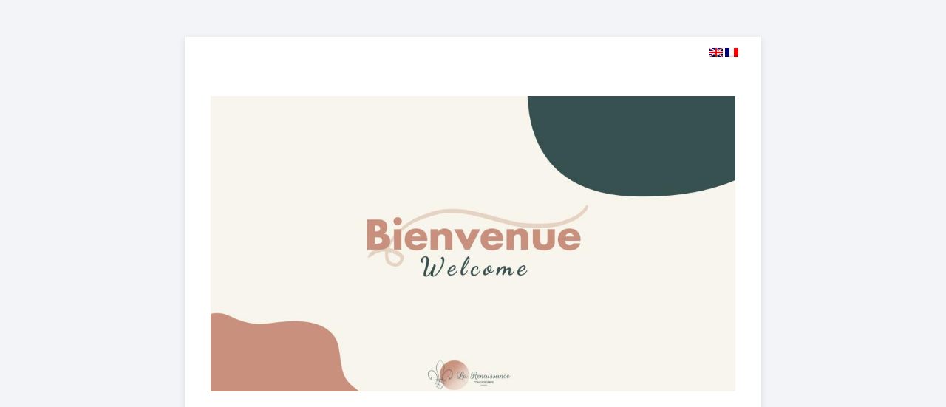
select select
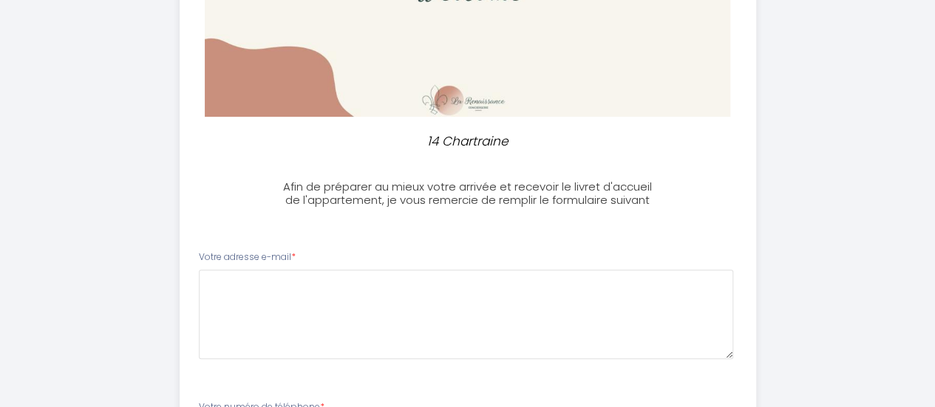
scroll to position [296, 0]
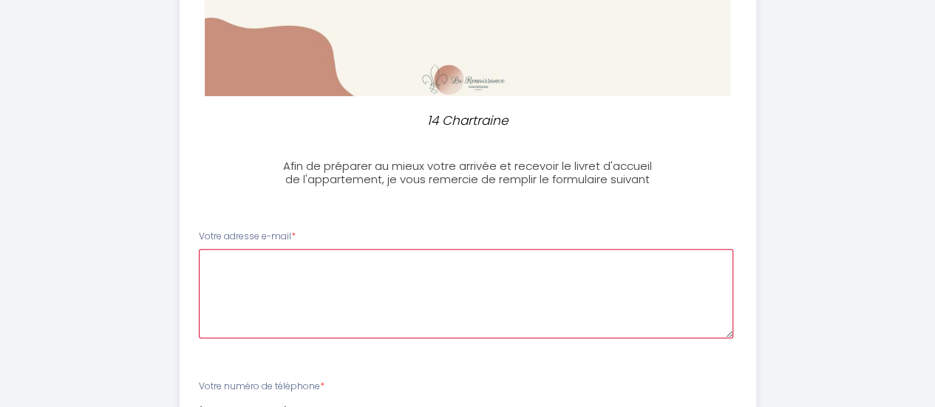
click at [371, 267] on e-mail0 at bounding box center [466, 293] width 534 height 89
type e-mail0 "a"
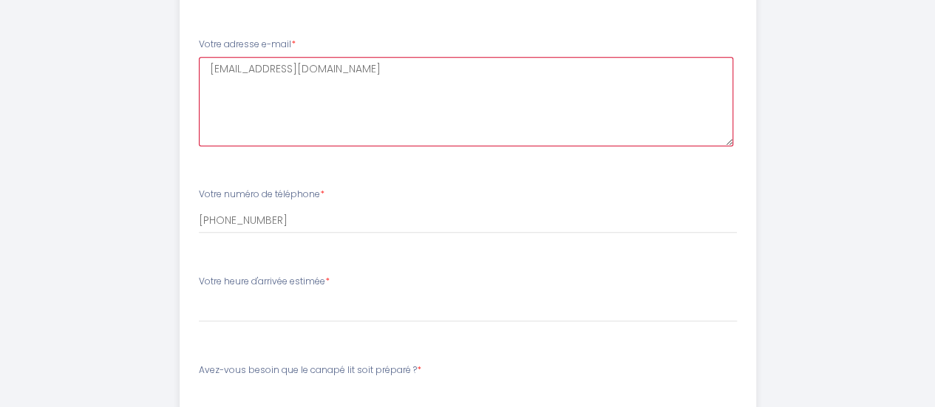
scroll to position [517, 0]
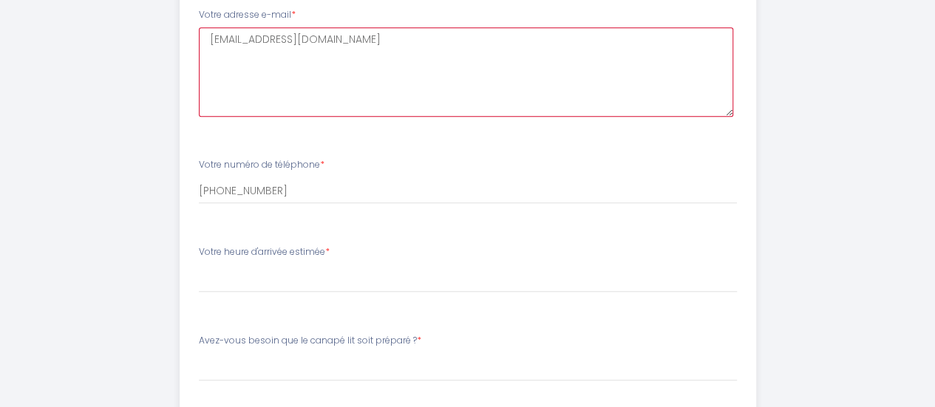
type e-mail0 "[EMAIL_ADDRESS][DOMAIN_NAME]"
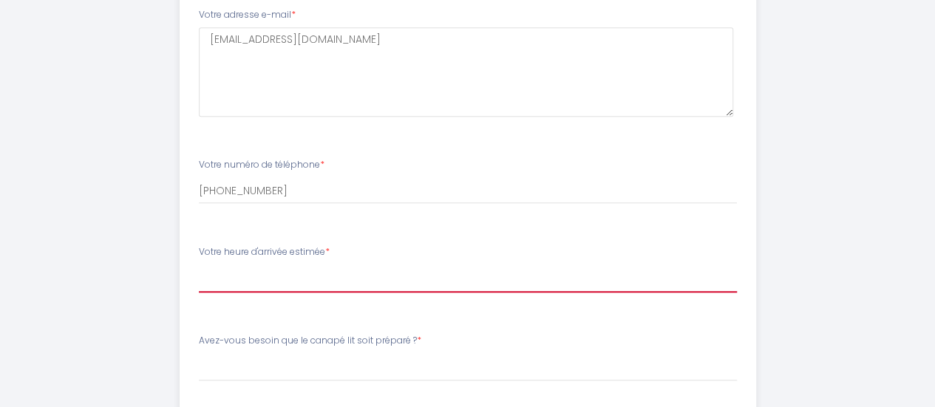
click at [332, 279] on select "17:00 17:30 18:00 18:30 19:00 19:30 20:00 20:30 21:00 21:30 22:00 22:30 23:00 2…" at bounding box center [468, 279] width 538 height 28
select select "18:30"
click at [199, 265] on select "17:00 17:30 18:00 18:30 19:00 19:30 20:00 20:30 21:00 21:30 22:00 22:30 23:00 2…" at bounding box center [468, 279] width 538 height 28
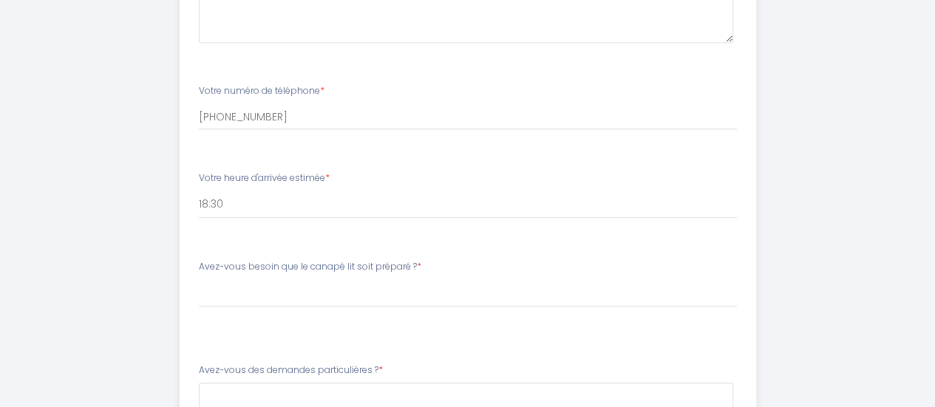
drag, startPoint x: 197, startPoint y: 264, endPoint x: 404, endPoint y: 280, distance: 208.3
click at [404, 280] on div "Avez-vous besoin que le canapé lit soit préparé ? * [PERSON_NAME]-vous besoin q…" at bounding box center [466, 291] width 557 height 62
copy label "Avez-vous besoin que le canapé lit soit préparé ? *"
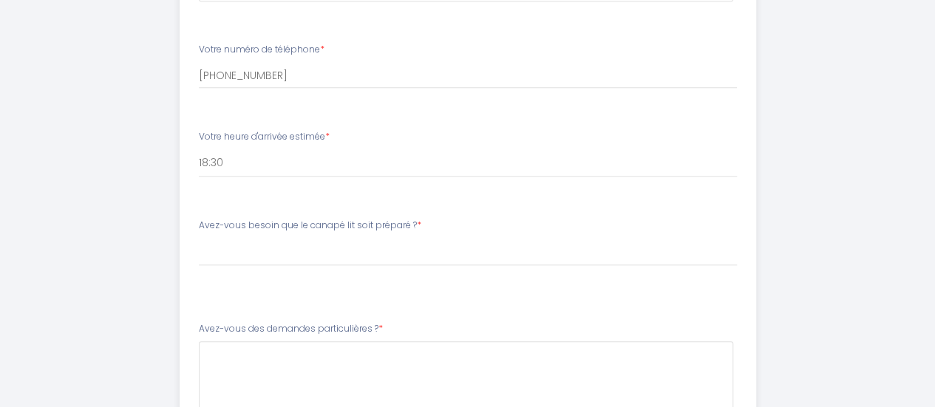
scroll to position [665, 0]
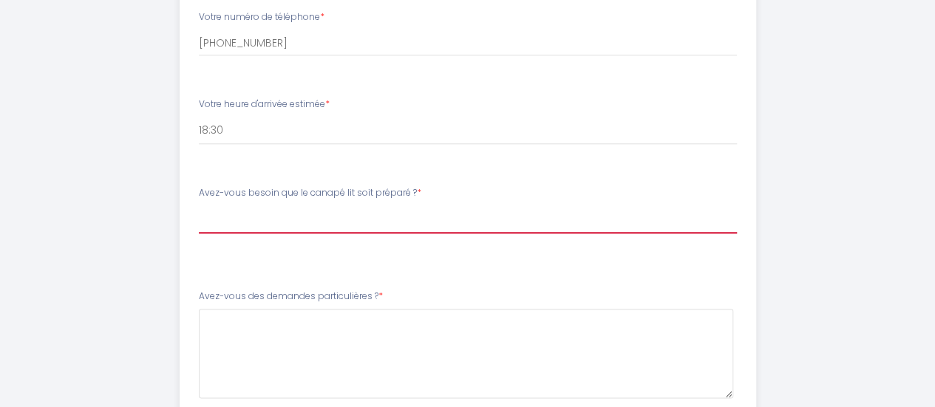
click at [272, 219] on select "[PERSON_NAME]-vous besoin que le canapé lit soit préparé ? Oui j'ai besoin du c…" at bounding box center [468, 219] width 538 height 28
select select "Non je n'ai pas besoin du canapé lit"
click at [199, 205] on select "[PERSON_NAME]-vous besoin que le canapé lit soit préparé ? Oui j'ai besoin du c…" at bounding box center [468, 219] width 538 height 28
click at [392, 218] on select "[PERSON_NAME]-vous besoin que le canapé lit soit préparé ? Oui j'ai besoin du c…" at bounding box center [468, 219] width 538 height 28
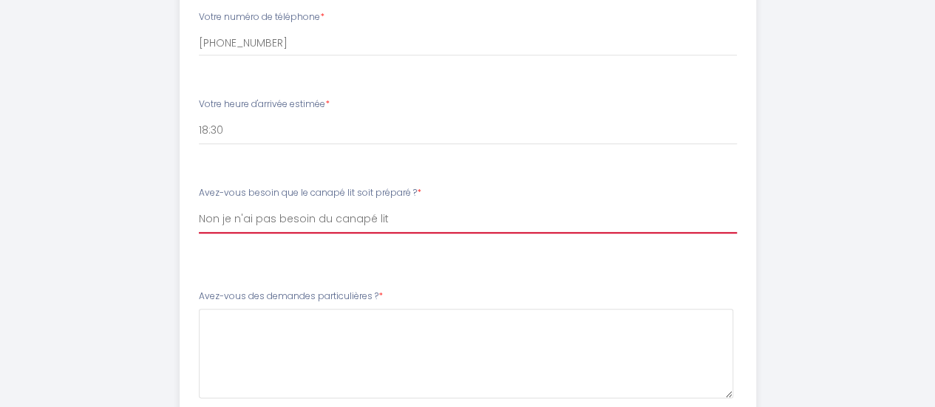
click at [392, 218] on select "[PERSON_NAME]-vous besoin que le canapé lit soit préparé ? Oui j'ai besoin du c…" at bounding box center [468, 219] width 538 height 28
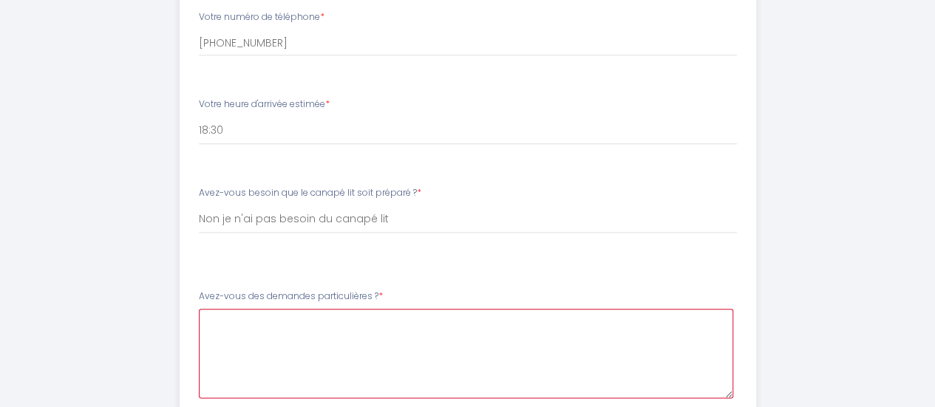
click at [327, 328] on \?4 at bounding box center [466, 353] width 534 height 89
type \?4 "We are 2 people only"
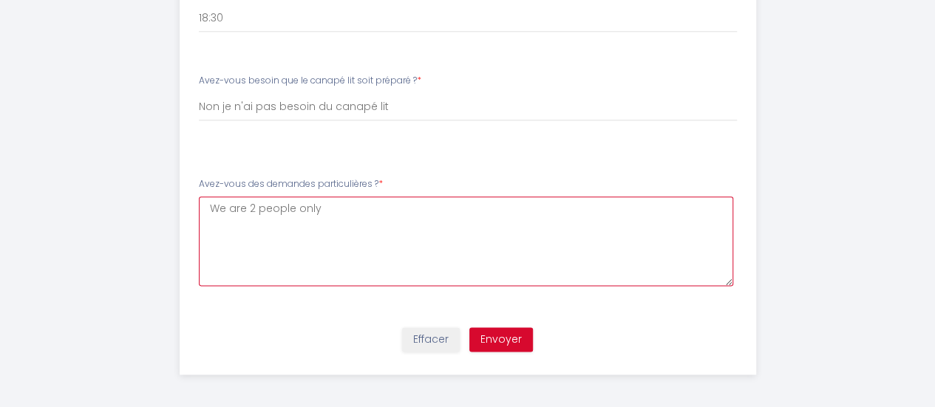
scroll to position [780, 0]
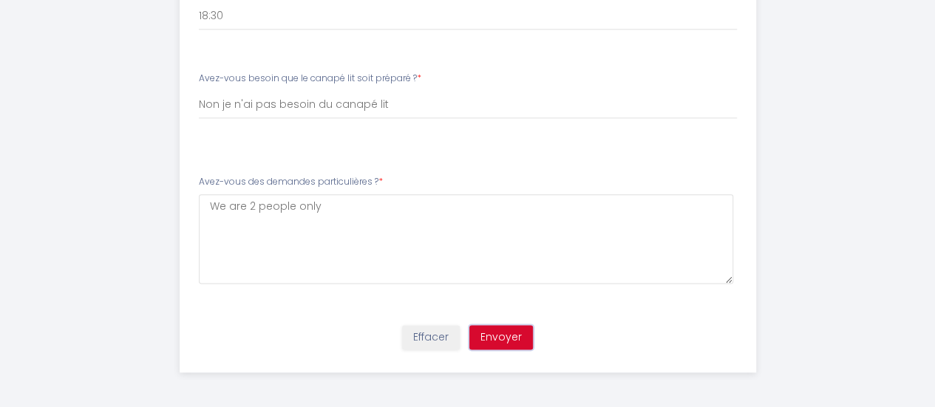
click at [519, 329] on button "Envoyer" at bounding box center [501, 337] width 64 height 25
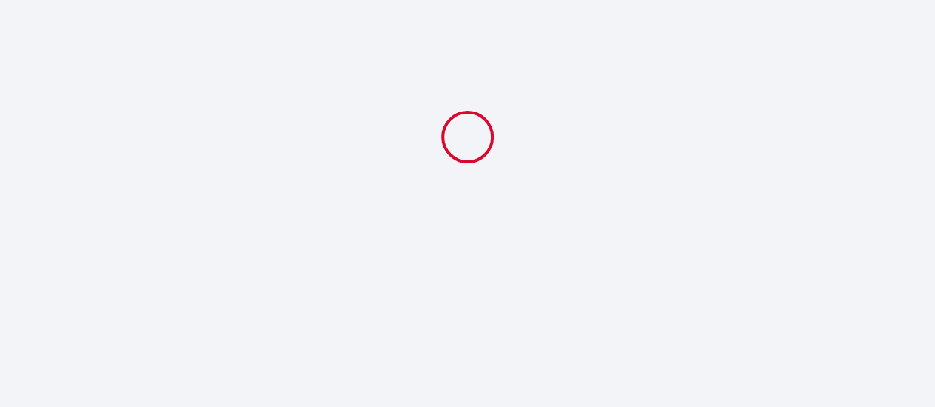
scroll to position [0, 0]
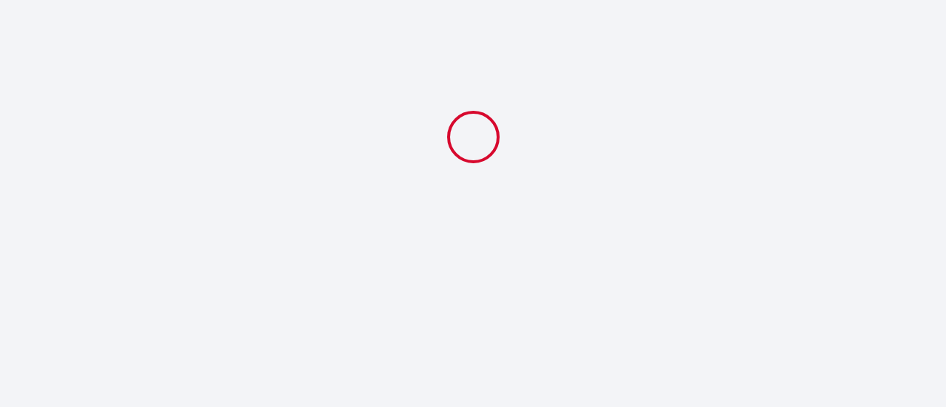
select select "18:30"
select select "Non je n'ai pas besoin du canapé lit"
